Goal: Task Accomplishment & Management: Use online tool/utility

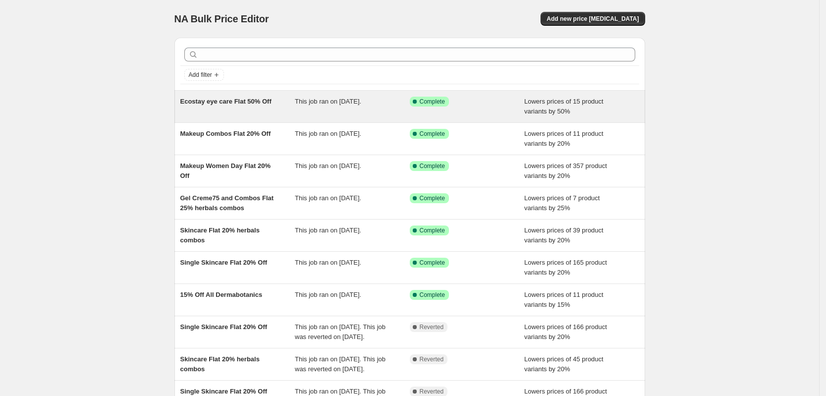
click at [259, 110] on div "Ecostay eye care Flat 50% Off" at bounding box center [237, 107] width 115 height 20
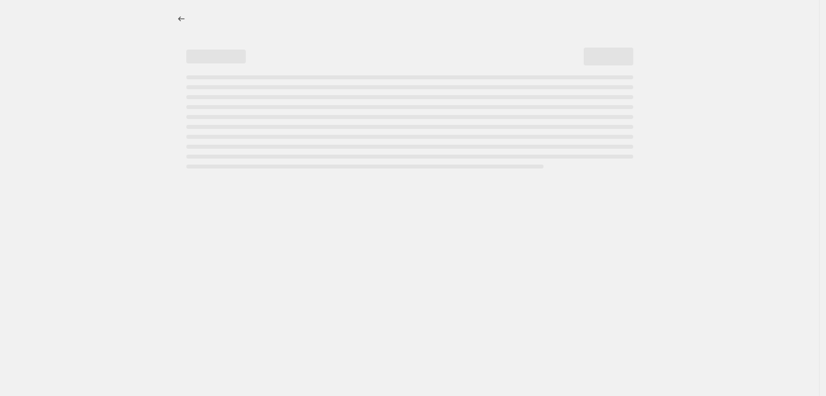
select select "percentage"
select select "collection"
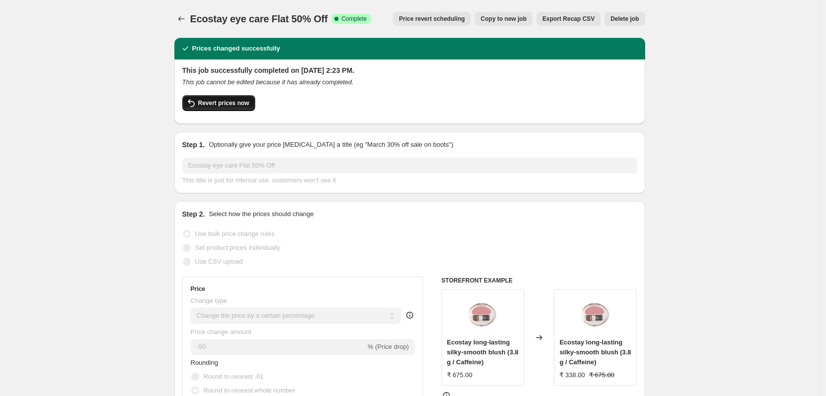
click at [249, 99] on span "Revert prices now" at bounding box center [223, 103] width 51 height 8
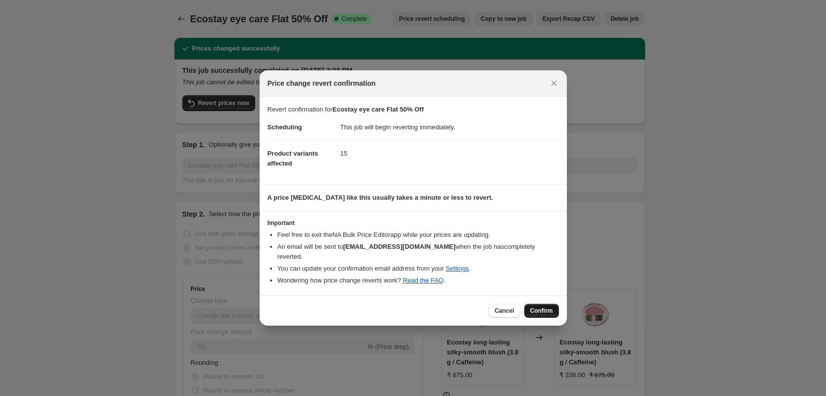
click at [540, 307] on span "Confirm" at bounding box center [541, 311] width 23 height 8
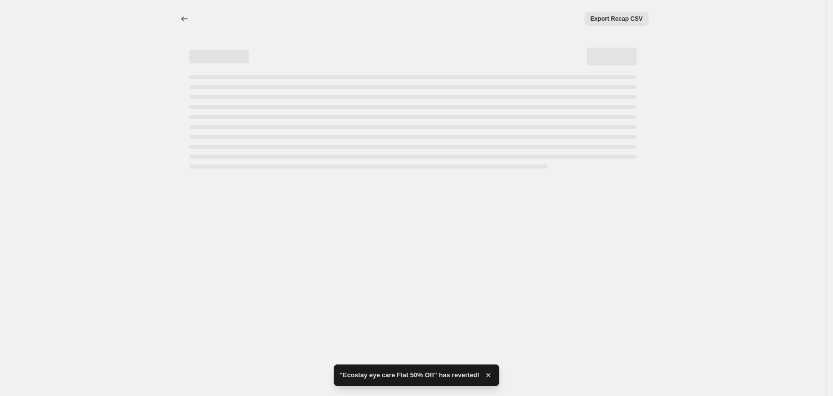
select select "percentage"
select select "collection"
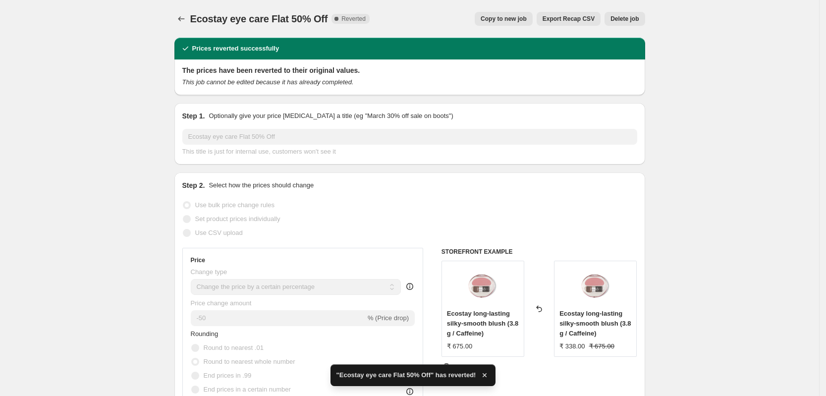
click at [511, 20] on span "Copy to new job" at bounding box center [504, 19] width 46 height 8
select select "percentage"
select select "collection"
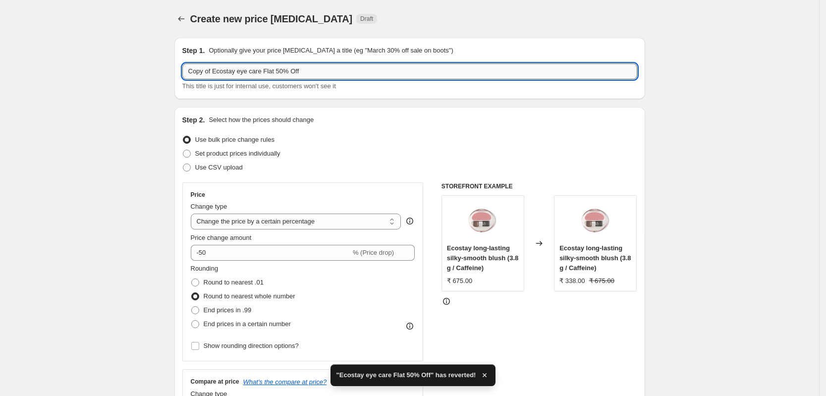
click at [282, 70] on input "Copy of Ecostay eye care Flat 50% Off" at bounding box center [409, 71] width 455 height 16
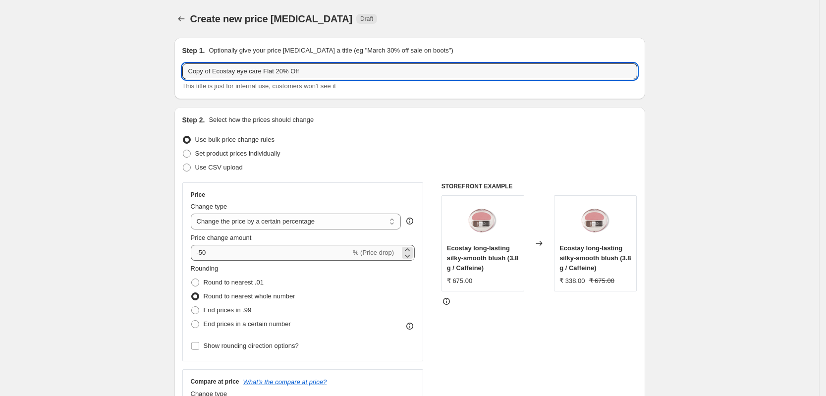
type input "Copy of Ecostay eye care Flat 20% Off"
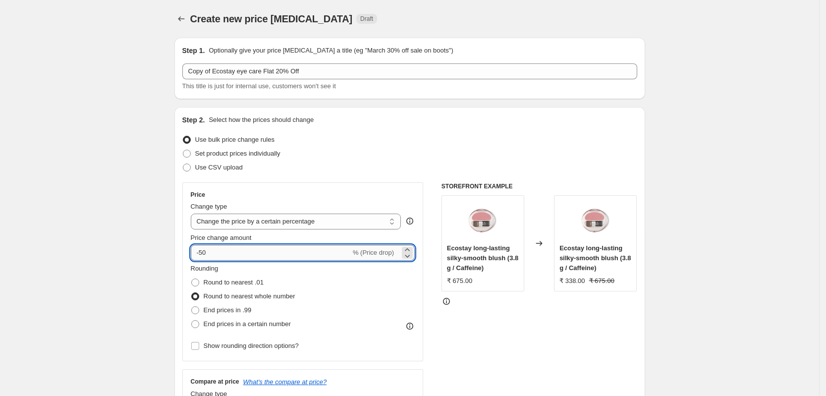
click at [234, 254] on input "-50" at bounding box center [271, 253] width 160 height 16
type input "-5"
type input "-20"
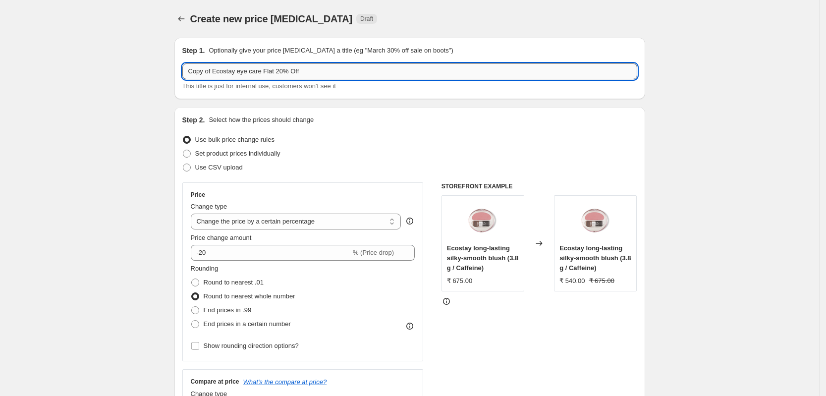
click at [215, 70] on input "Copy of Ecostay eye care Flat 20% Off" at bounding box center [409, 71] width 455 height 16
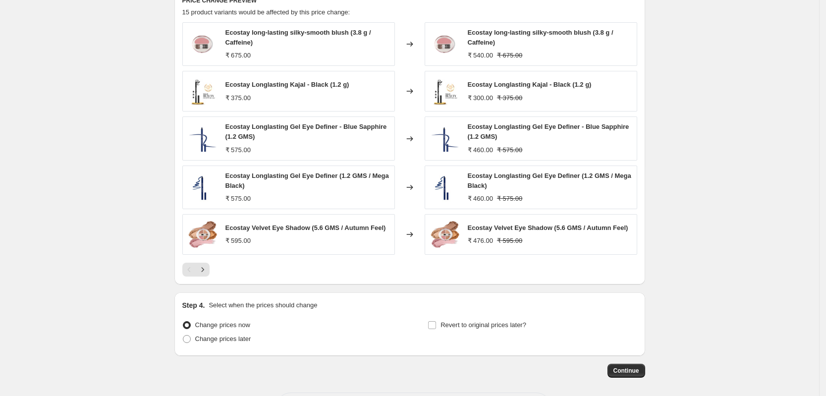
scroll to position [683, 0]
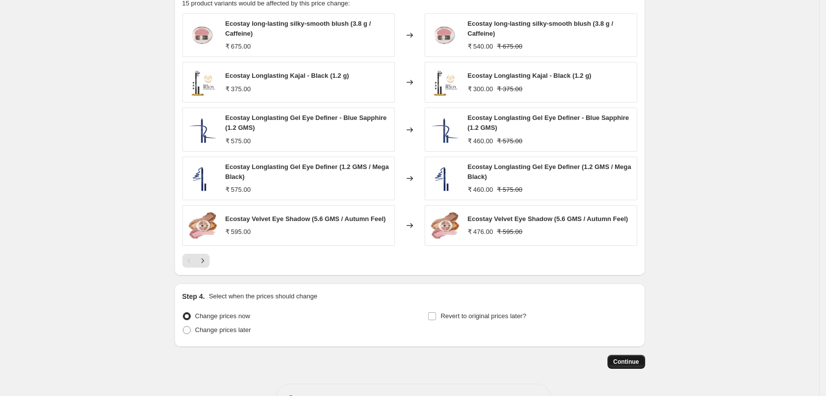
type input "Ecostay eye care Flat 20% Off"
click at [622, 367] on button "Continue" at bounding box center [627, 362] width 38 height 14
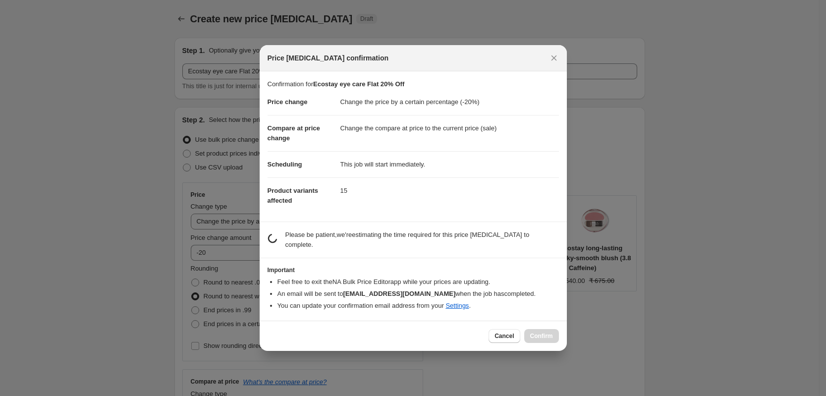
scroll to position [0, 0]
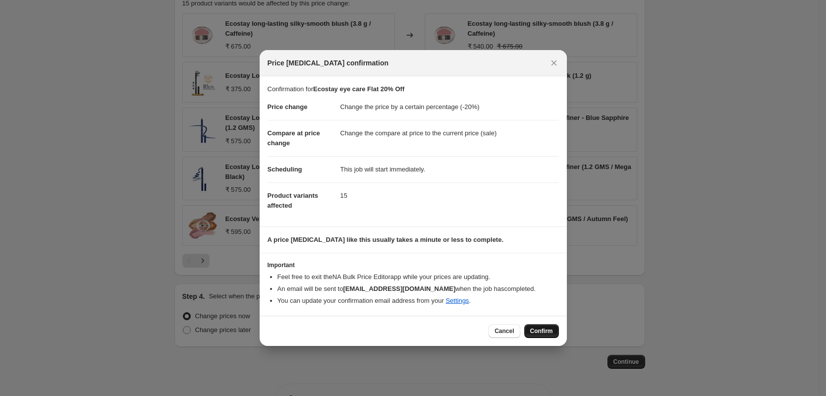
click at [537, 331] on span "Confirm" at bounding box center [541, 331] width 23 height 8
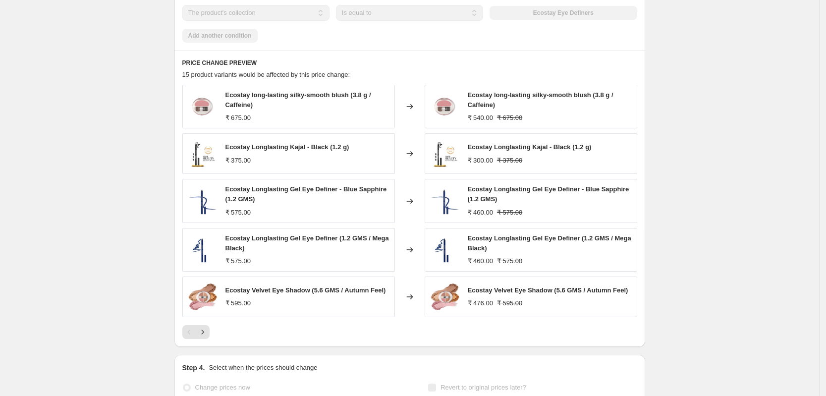
scroll to position [708, 0]
